Goal: Download file/media

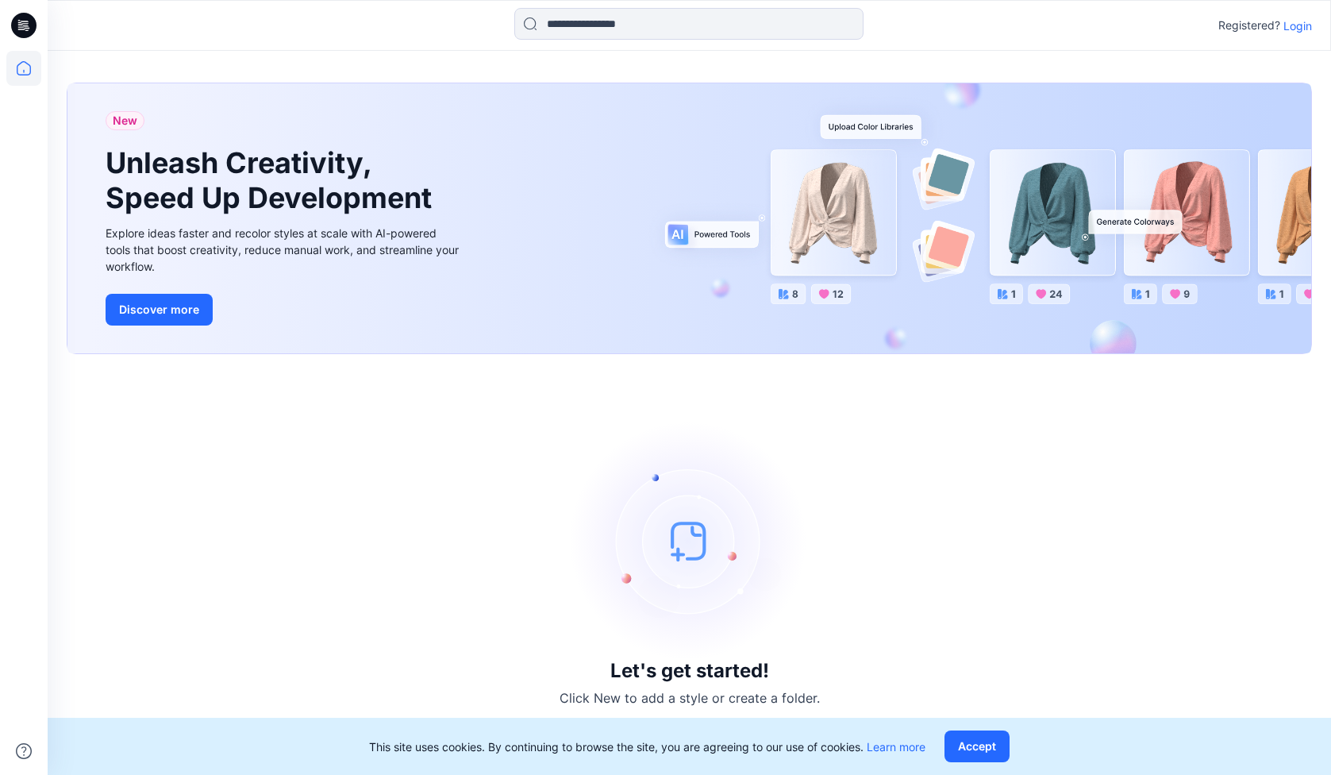
click at [1298, 30] on p "Login" at bounding box center [1298, 25] width 29 height 17
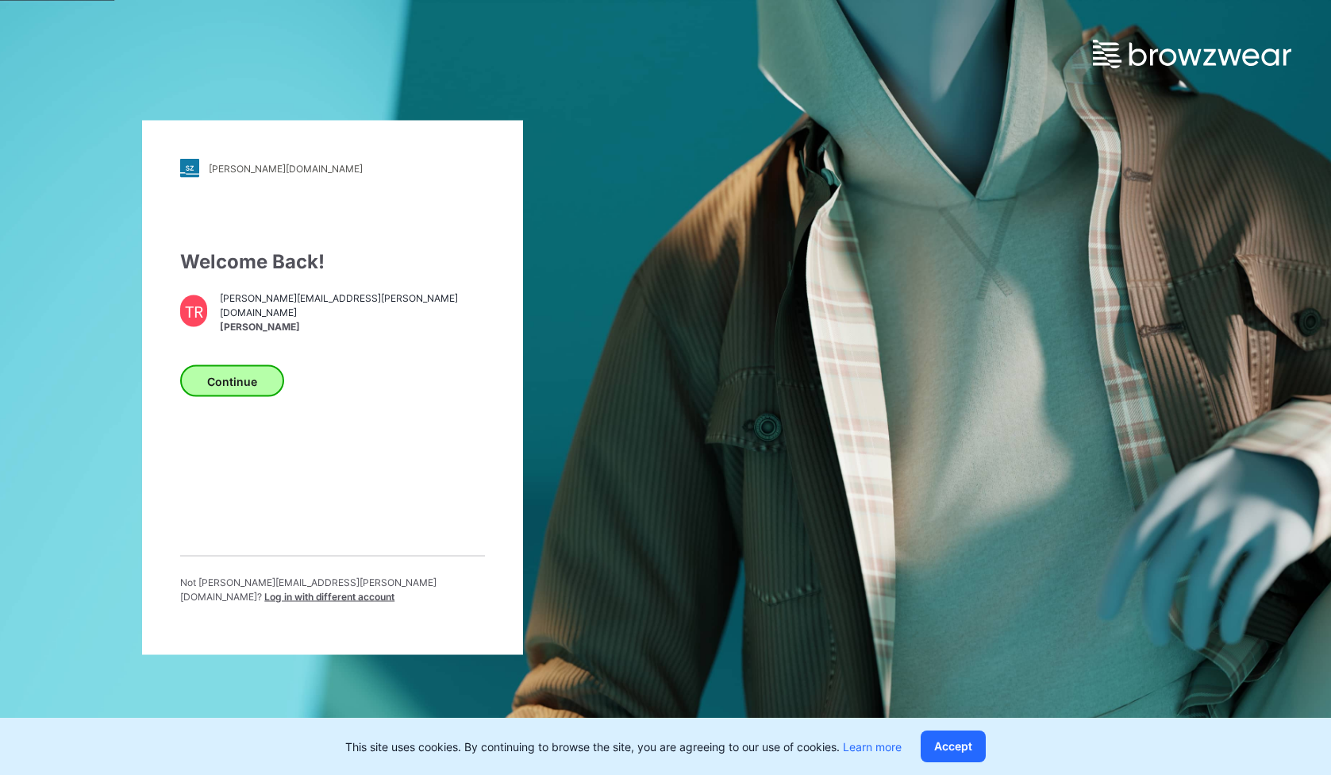
click at [215, 383] on button "Continue" at bounding box center [232, 381] width 104 height 32
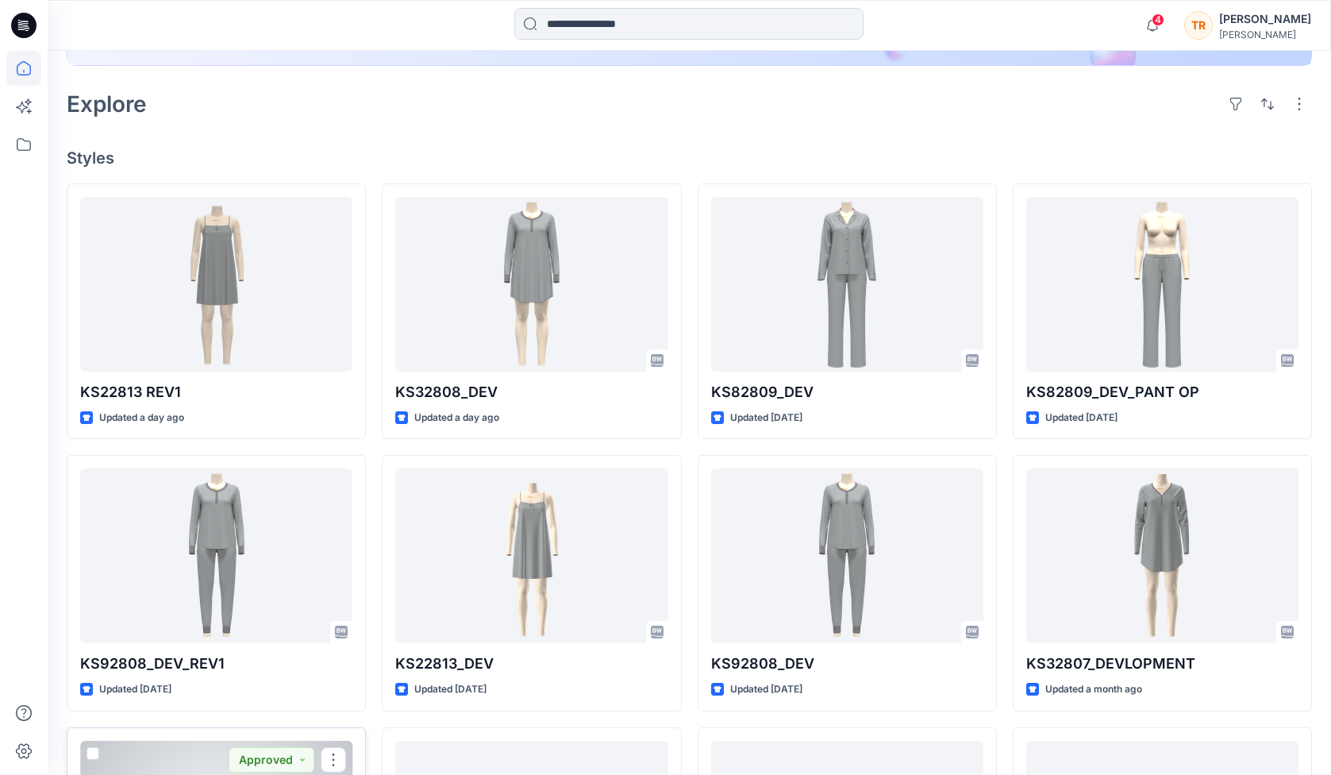
scroll to position [344, 0]
click at [1280, 101] on button "button" at bounding box center [1267, 102] width 25 height 25
click at [1045, 163] on h4 "Styles" at bounding box center [690, 157] width 1246 height 19
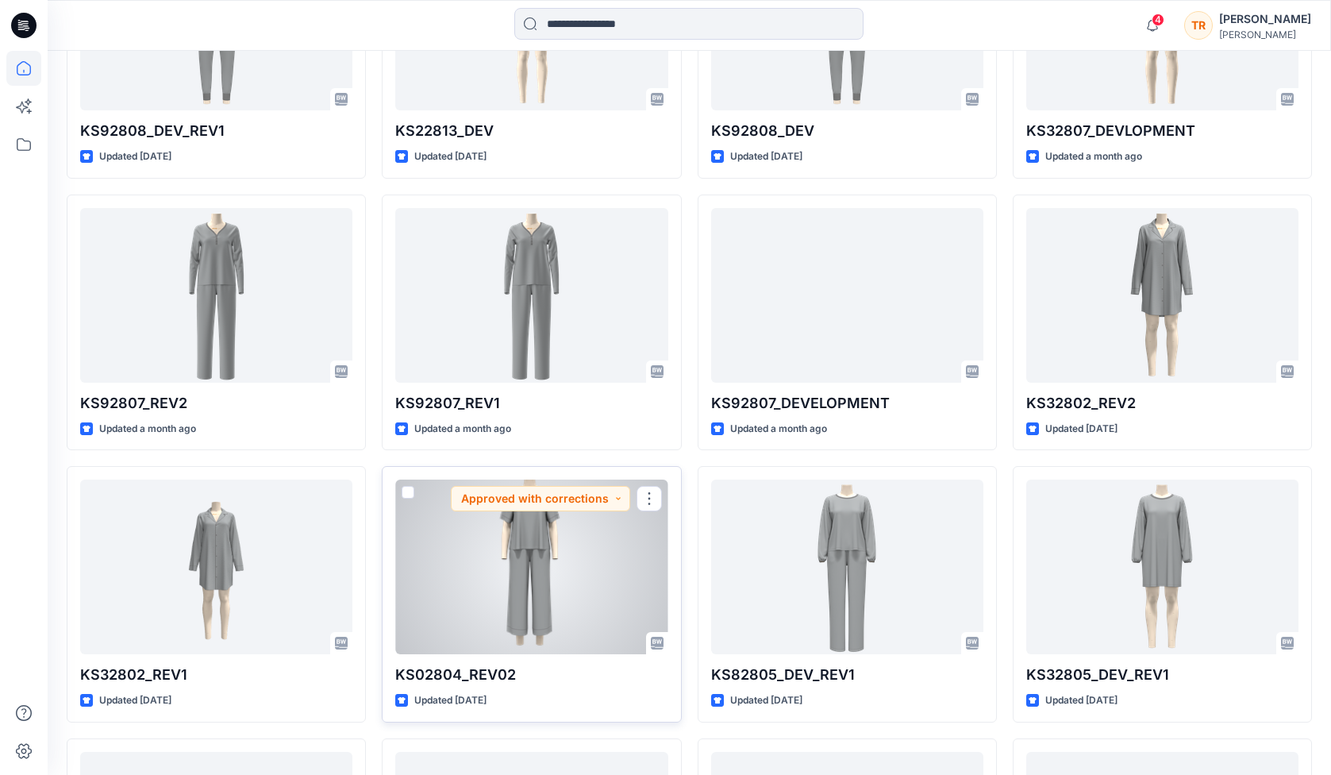
scroll to position [889, 0]
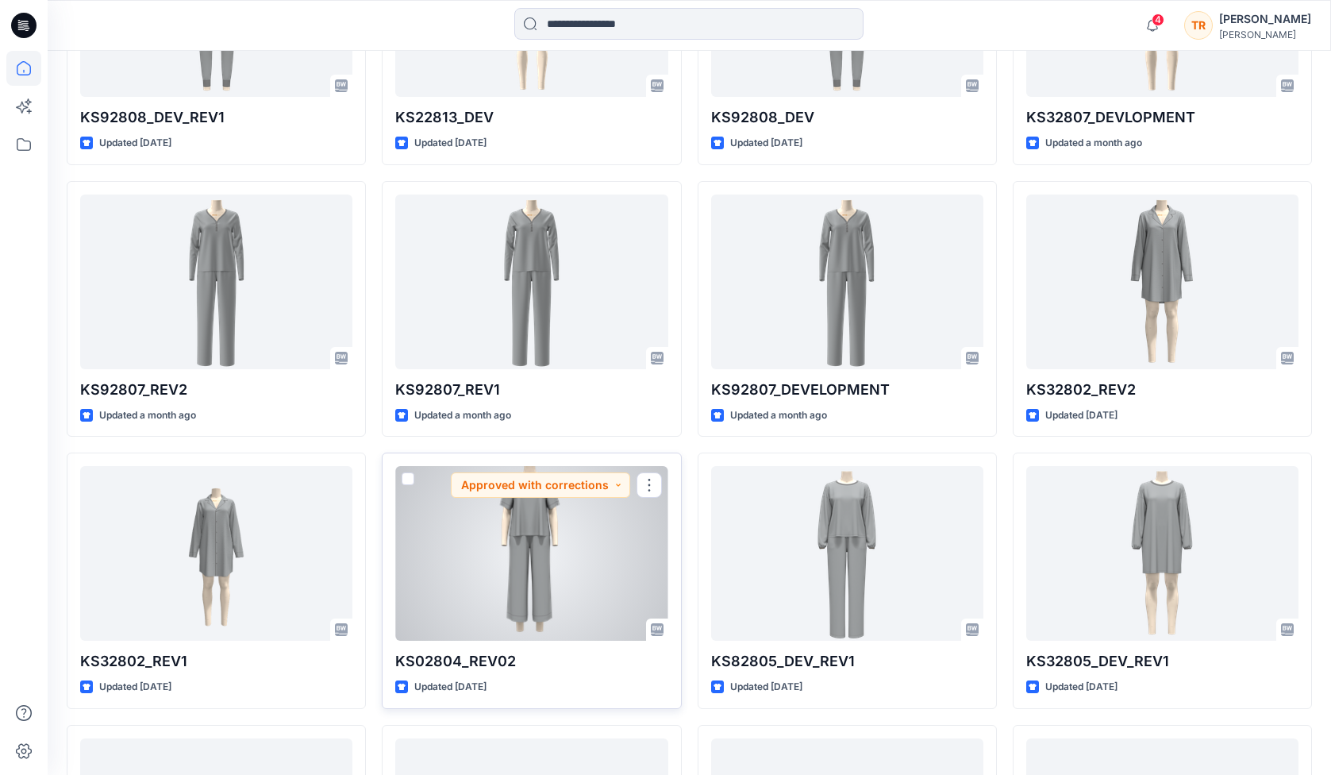
click at [472, 551] on div at bounding box center [531, 553] width 272 height 175
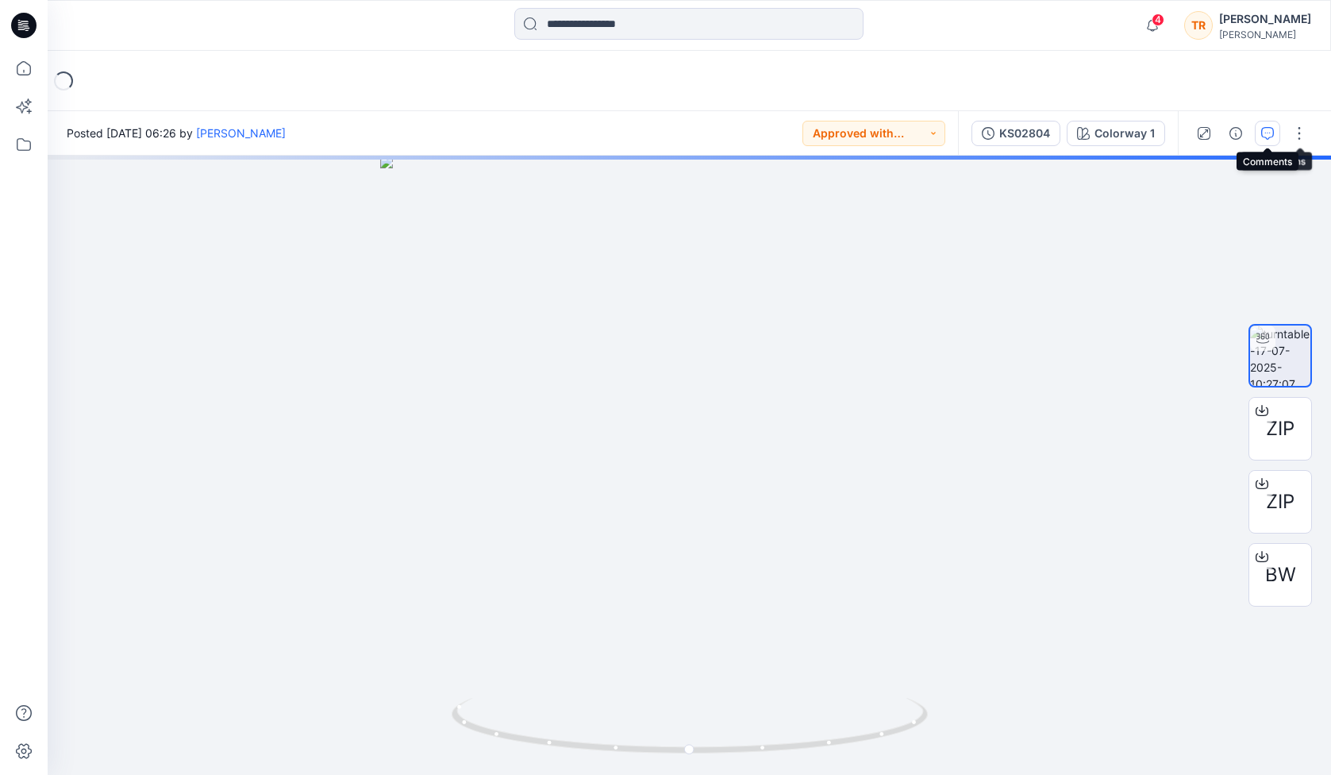
click at [1269, 129] on icon "button" at bounding box center [1267, 133] width 13 height 13
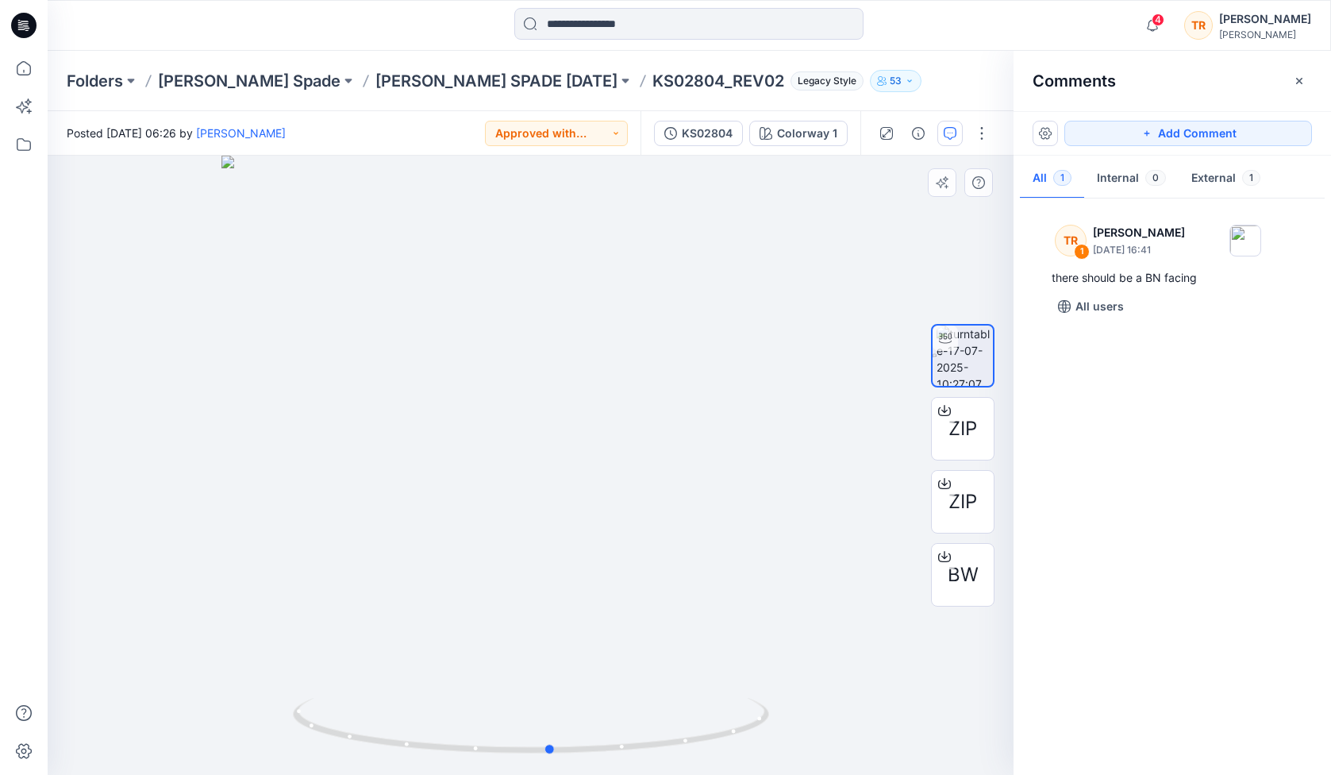
drag, startPoint x: 767, startPoint y: 704, endPoint x: 787, endPoint y: 691, distance: 23.6
click at [787, 691] on div at bounding box center [531, 465] width 966 height 619
click at [943, 583] on div "BW" at bounding box center [963, 575] width 64 height 64
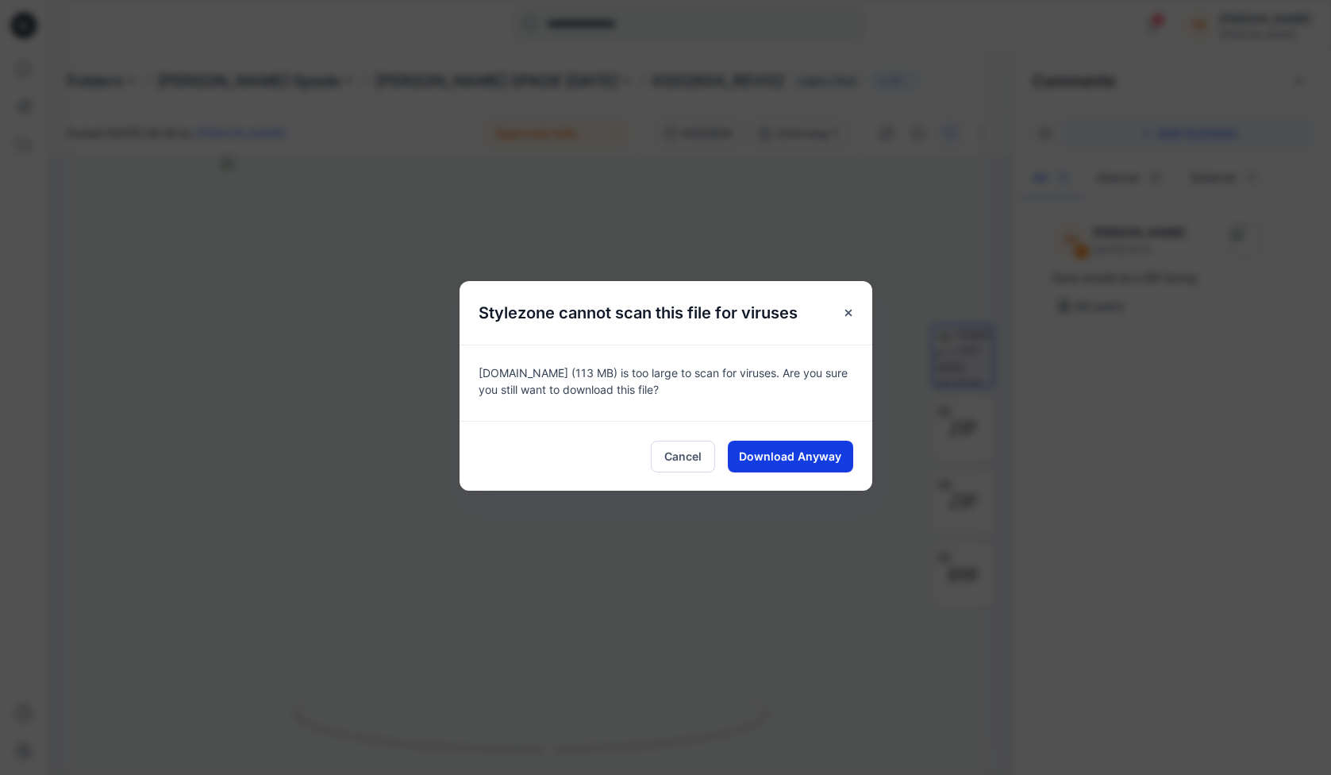
click at [794, 456] on span "Download Anyway" at bounding box center [790, 456] width 102 height 17
